Goal: Navigation & Orientation: Find specific page/section

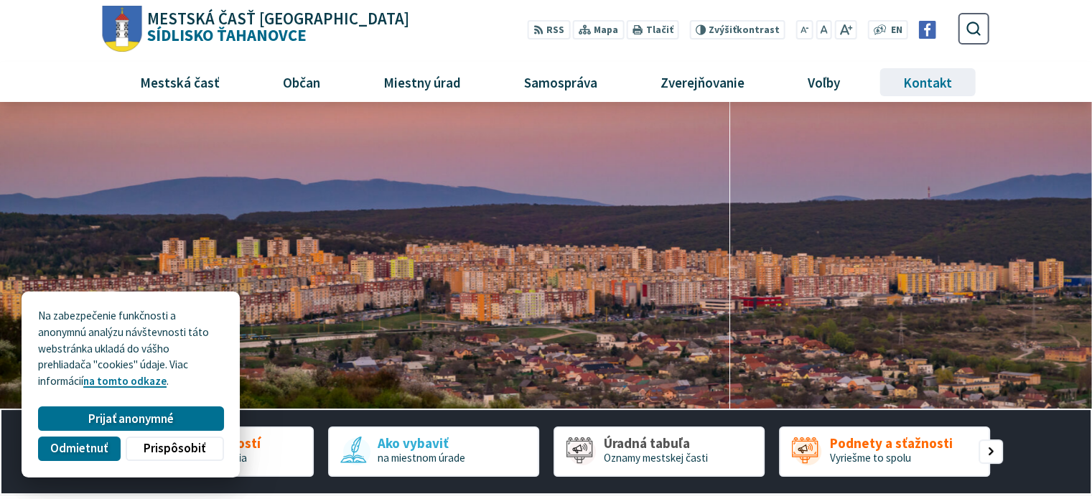
click at [902, 83] on span "Kontakt" at bounding box center [928, 81] width 60 height 39
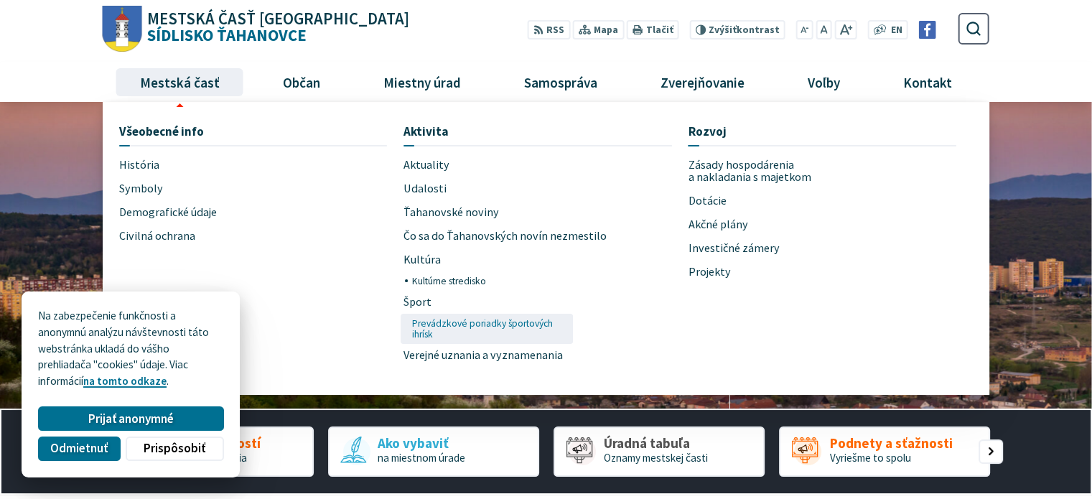
click at [480, 326] on span "Prevádzkové poriadky športových ihrísk" at bounding box center [490, 328] width 156 height 29
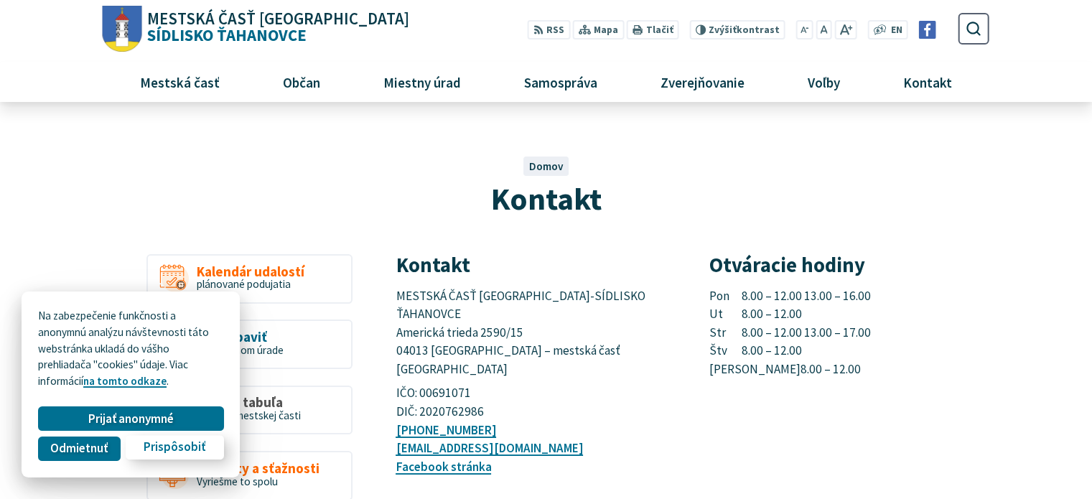
click at [139, 451] on button "Prispôsobiť" at bounding box center [175, 447] width 98 height 24
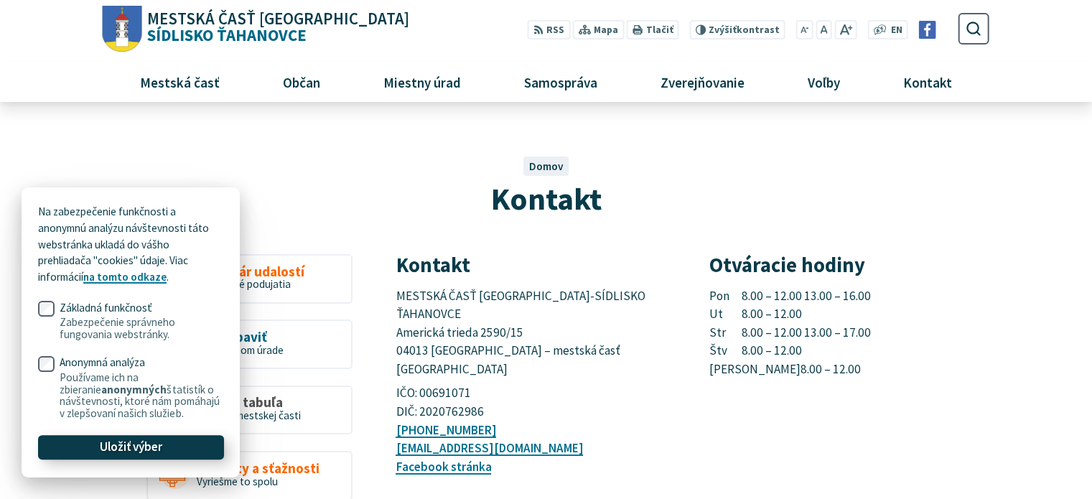
click at [128, 452] on span "Uložiť výber" at bounding box center [131, 447] width 62 height 15
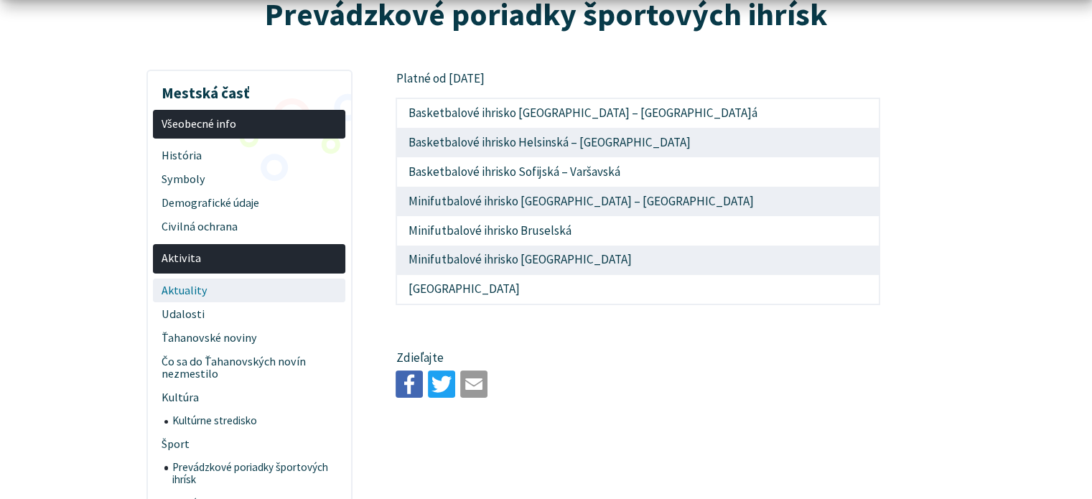
scroll to position [215, 0]
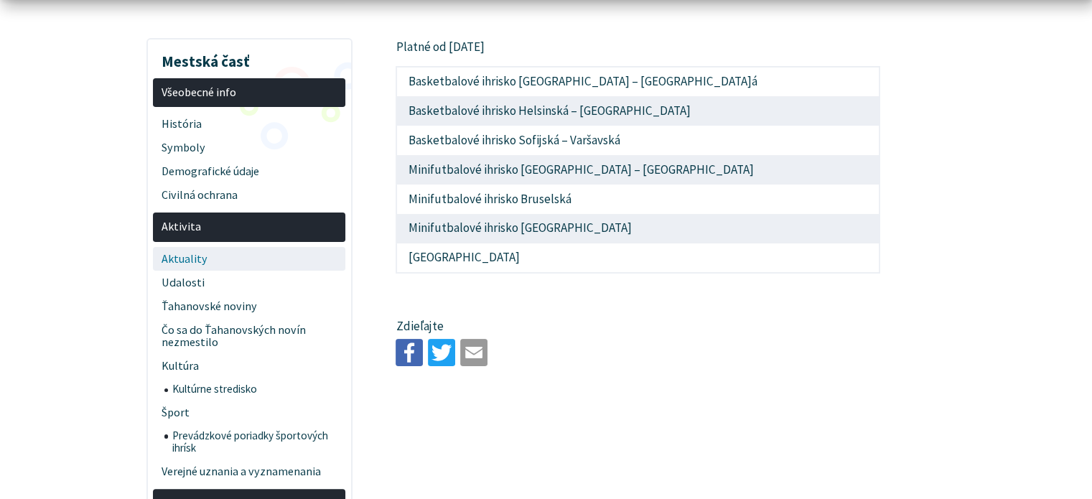
click at [248, 255] on span "Aktuality" at bounding box center [250, 259] width 176 height 24
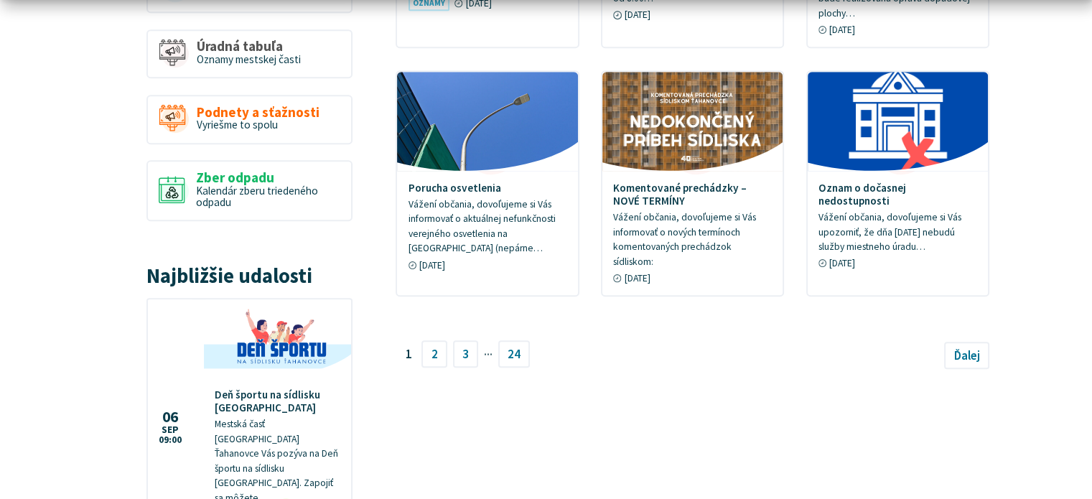
scroll to position [1077, 0]
